Goal: Complete application form

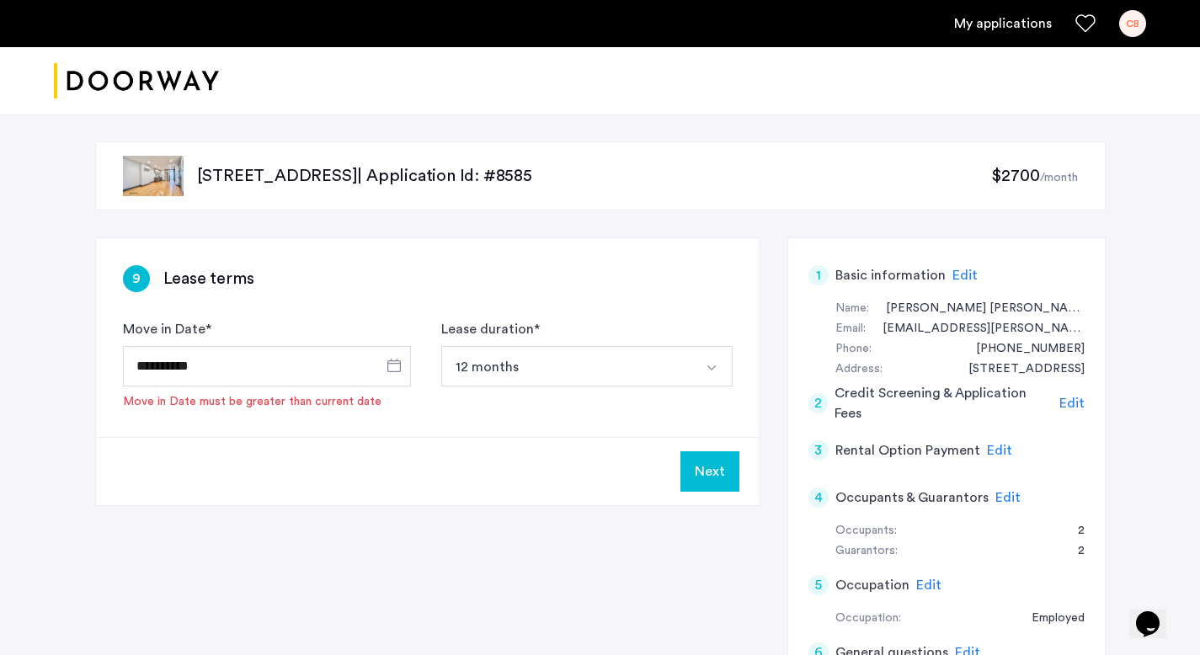
click at [168, 74] on img "Cazamio logo" at bounding box center [136, 81] width 165 height 63
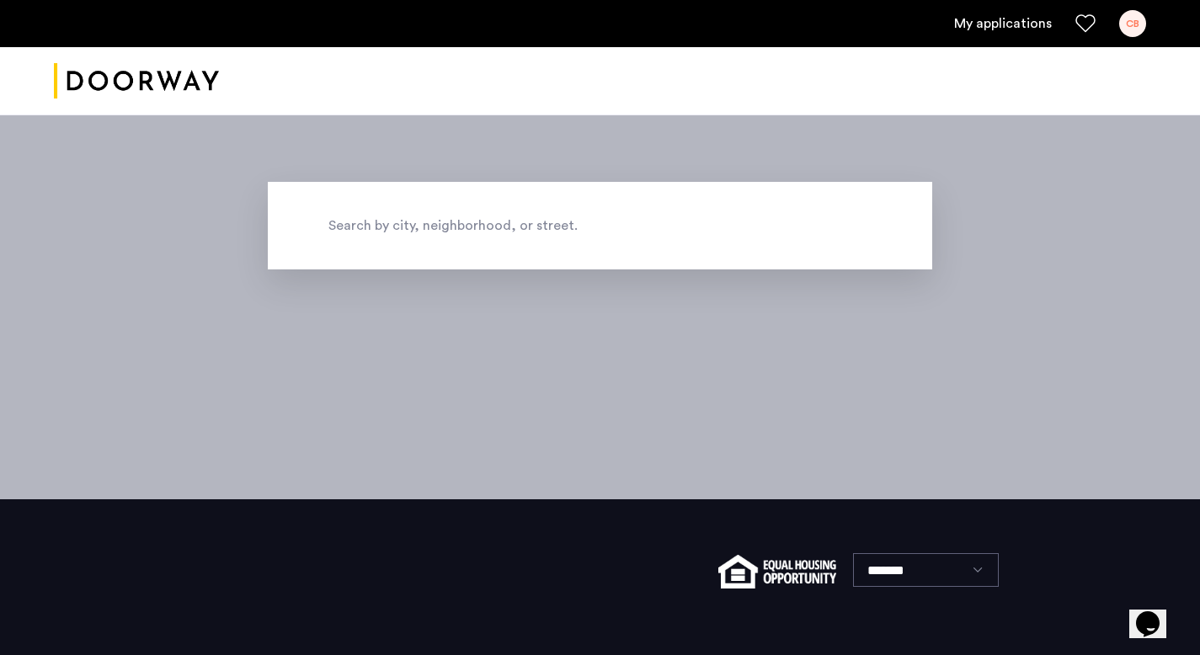
scroll to position [252, 0]
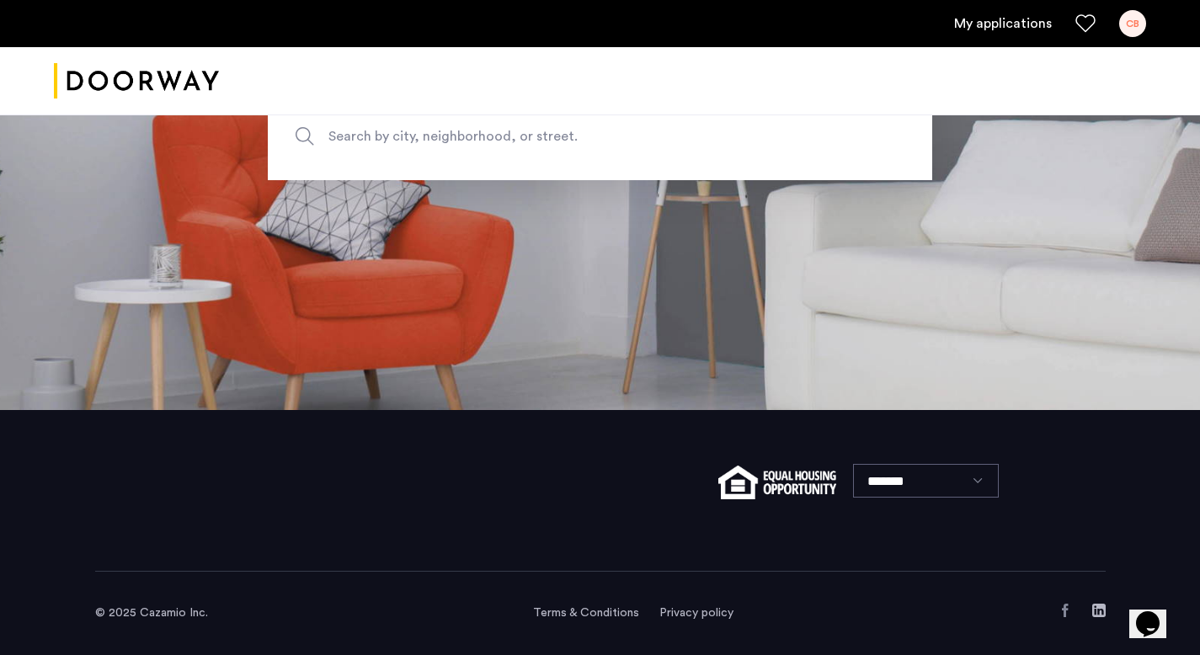
click at [1016, 30] on link "My applications" at bounding box center [1003, 23] width 98 height 20
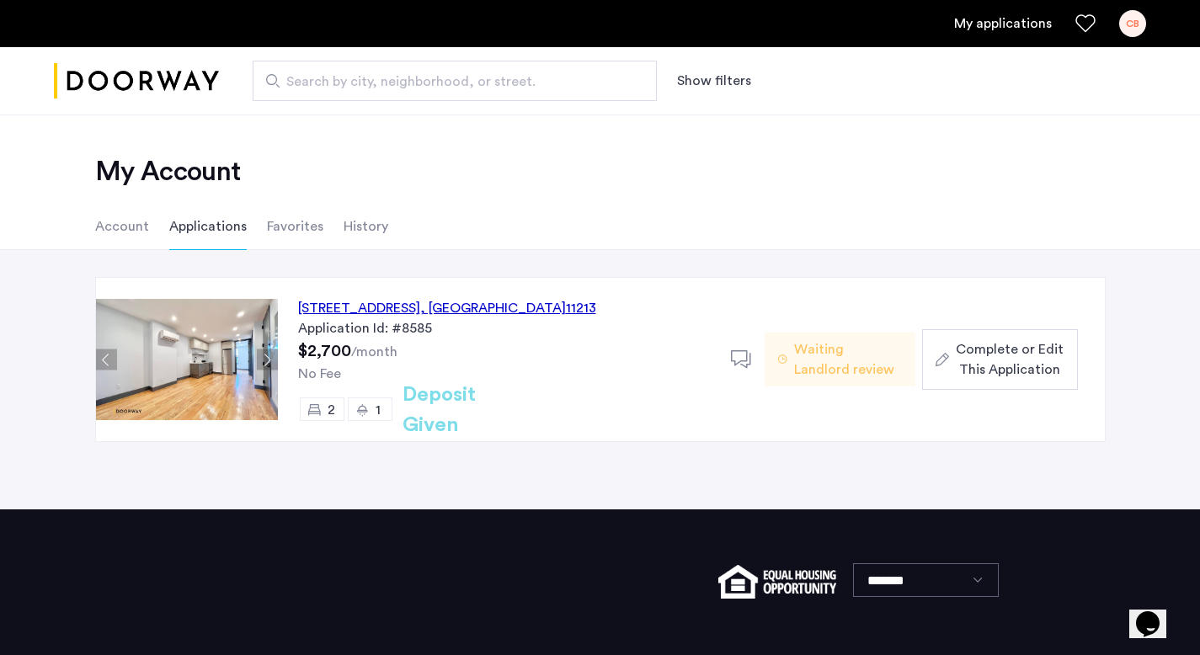
click at [991, 375] on span "Complete or Edit This Application" at bounding box center [1010, 359] width 108 height 40
click at [737, 363] on use at bounding box center [741, 359] width 20 height 18
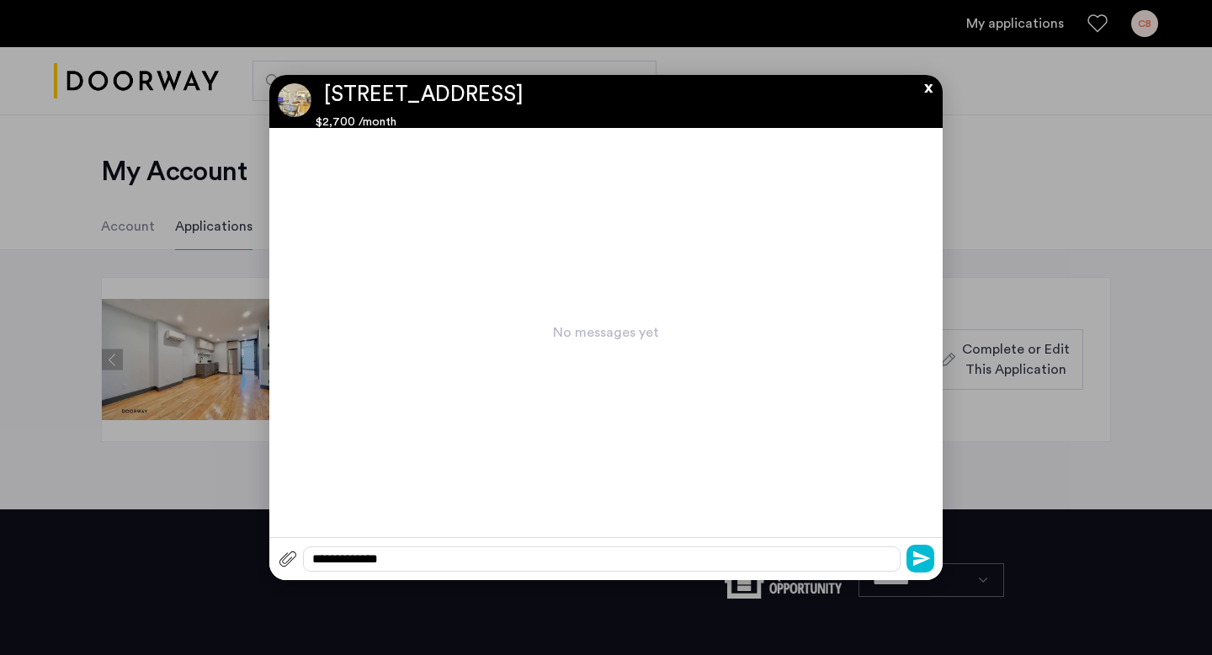
click at [449, 542] on div "**********" at bounding box center [606, 558] width 674 height 43
click at [445, 559] on div at bounding box center [602, 558] width 598 height 25
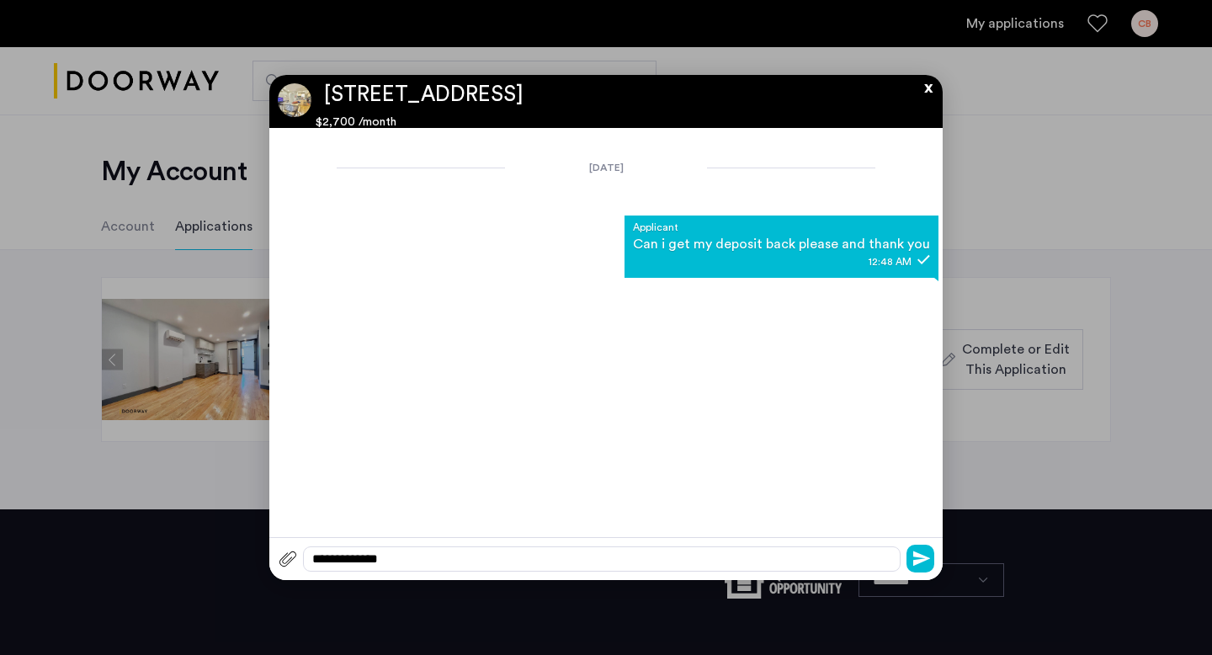
click at [926, 92] on button "x" at bounding box center [924, 84] width 25 height 19
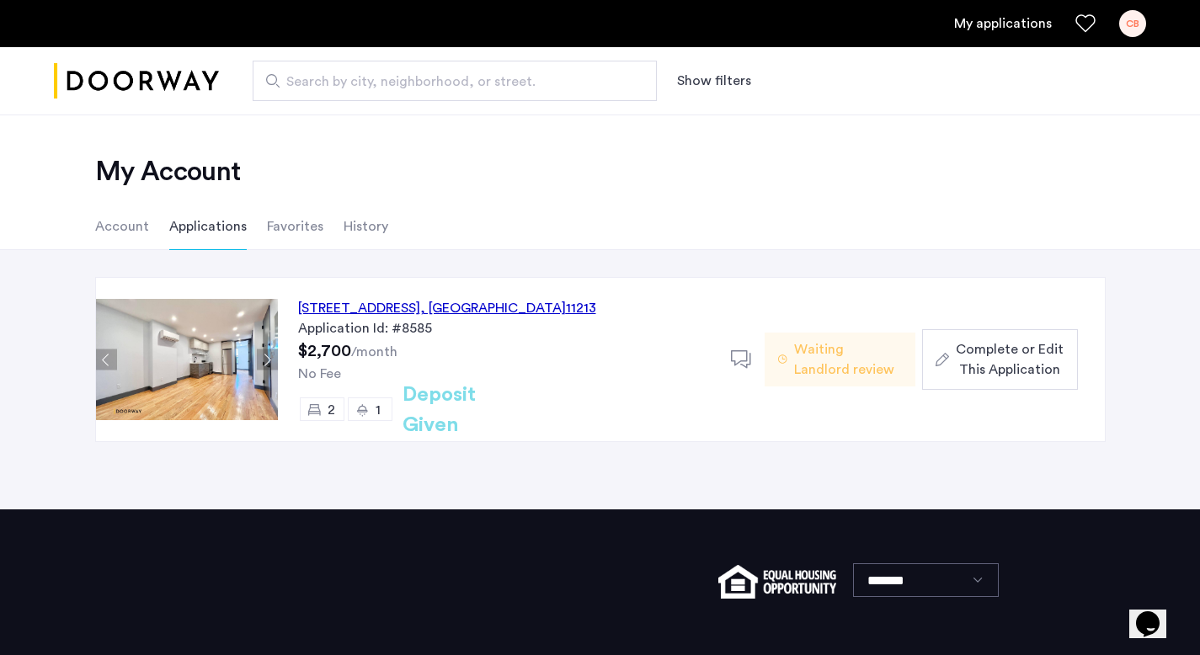
click at [304, 221] on li "Favorites" at bounding box center [295, 226] width 56 height 47
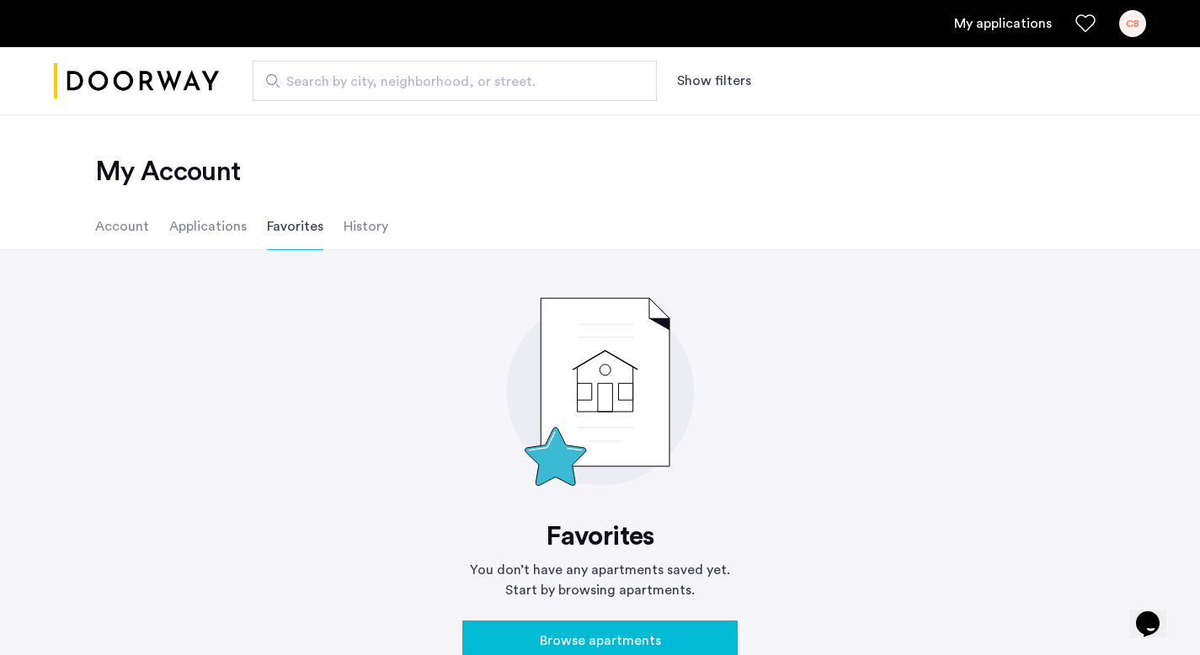
click at [397, 240] on ul "Account Applications Favorites History" at bounding box center [600, 226] width 1061 height 47
click at [365, 240] on li "History" at bounding box center [366, 226] width 45 height 47
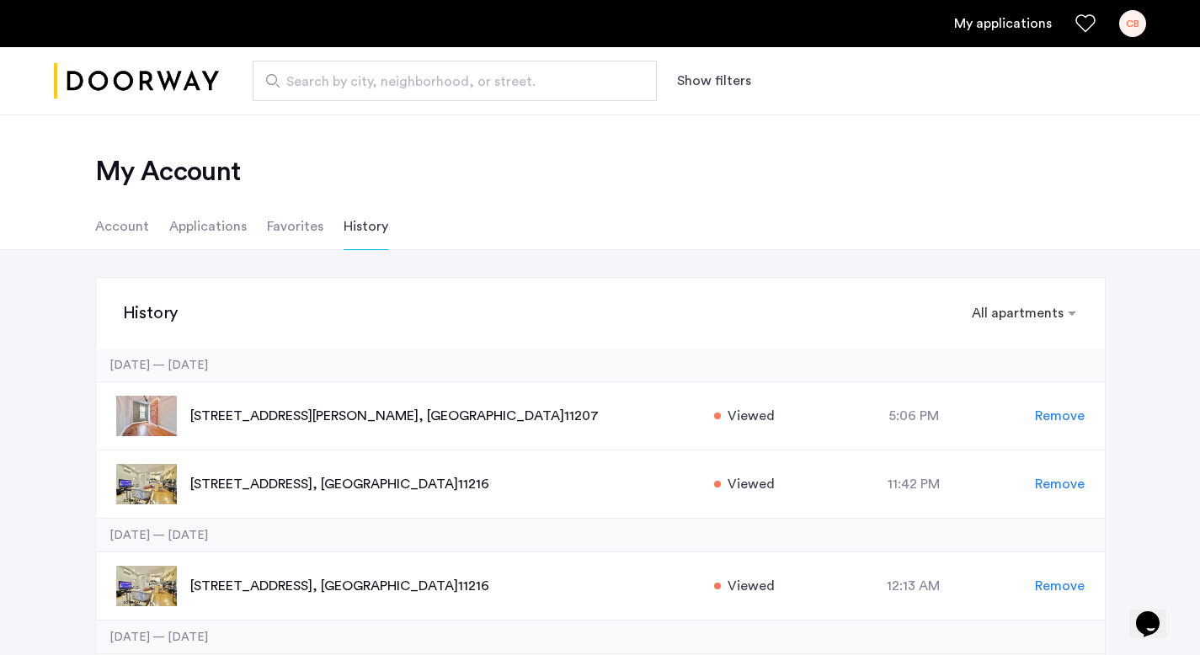
click at [122, 227] on li "Account" at bounding box center [122, 226] width 54 height 47
